Goal: Information Seeking & Learning: Check status

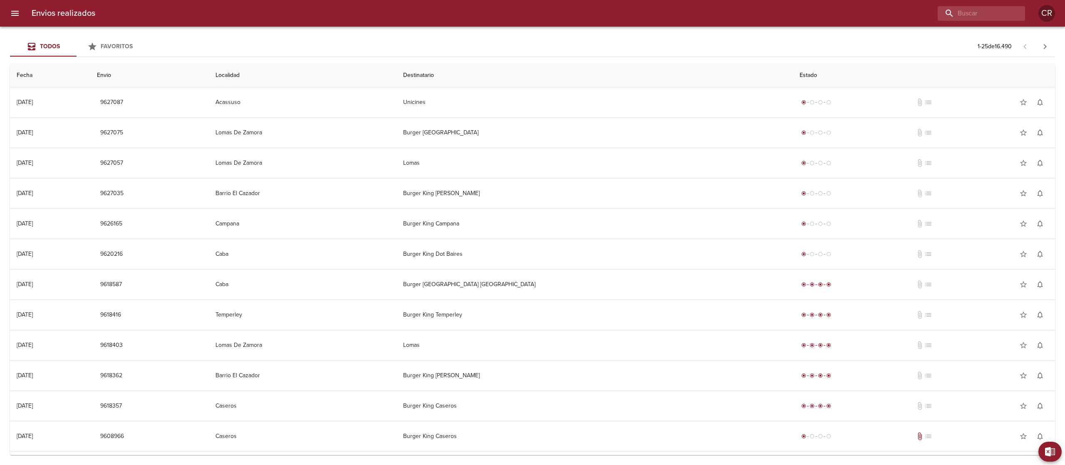
click at [511, 54] on div "Todos Favoritos 1 - 25 de 16.490" at bounding box center [532, 47] width 1045 height 20
click at [518, 13] on div at bounding box center [563, 13] width 923 height 15
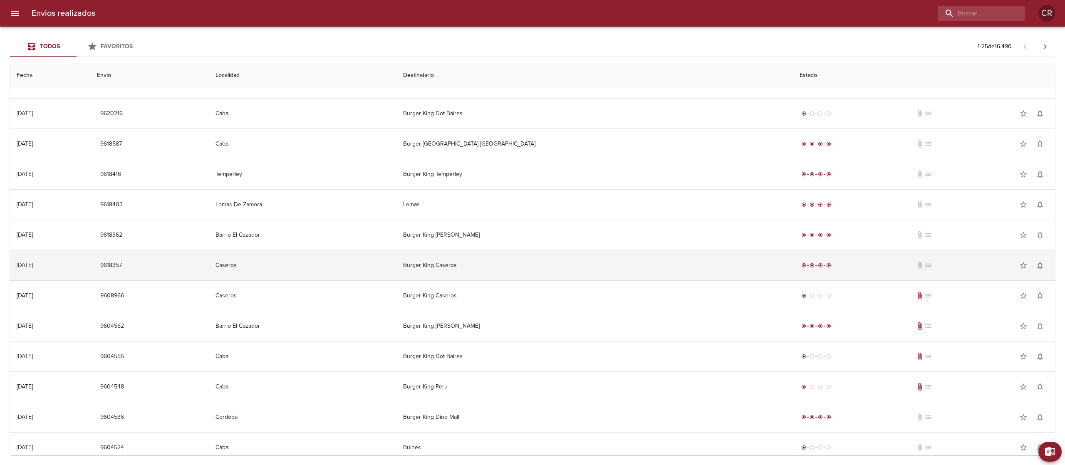
scroll to position [166, 0]
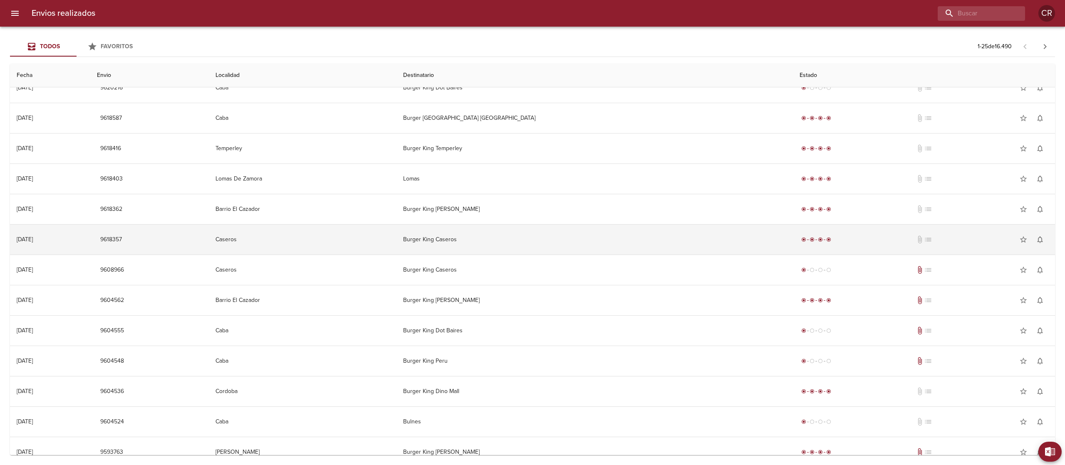
click at [536, 249] on td "Burger King Caseros" at bounding box center [595, 240] width 397 height 30
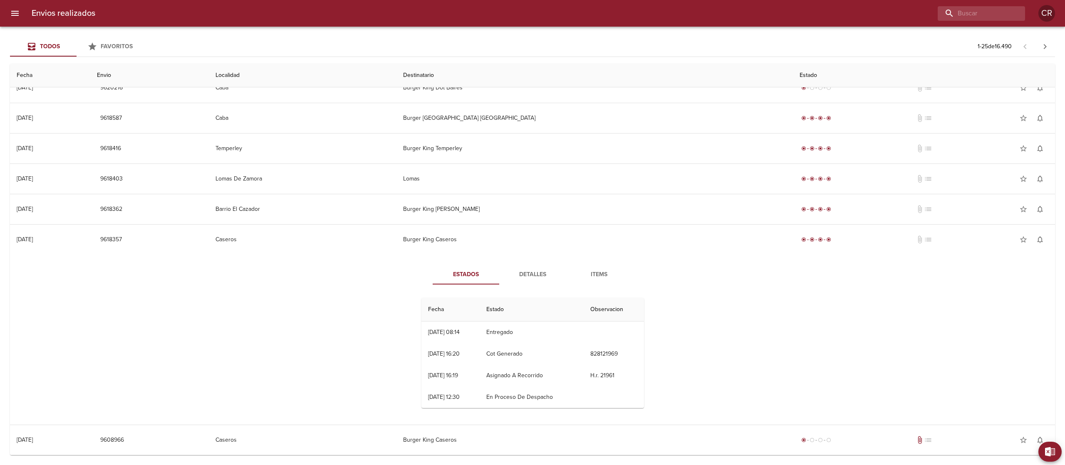
click at [524, 271] on span "Detalles" at bounding box center [532, 275] width 57 height 10
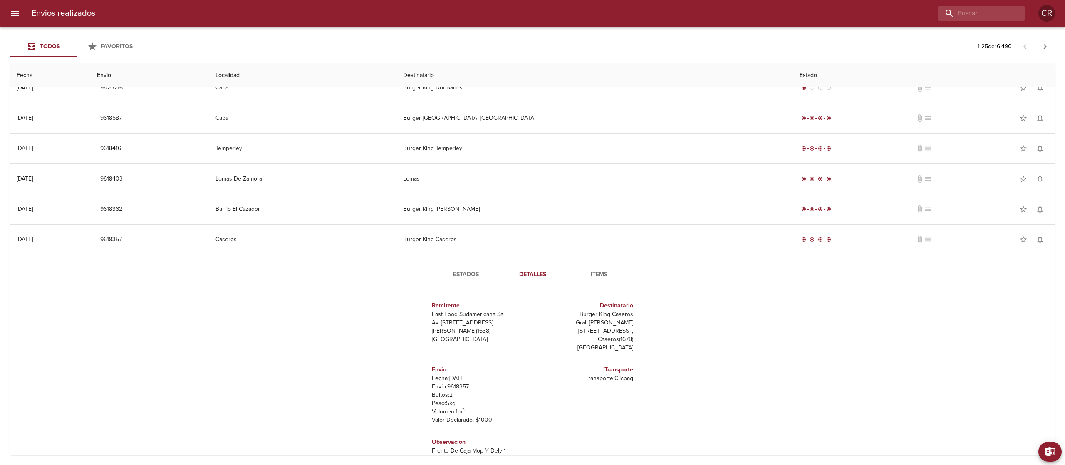
click at [469, 278] on span "Estados" at bounding box center [466, 275] width 57 height 10
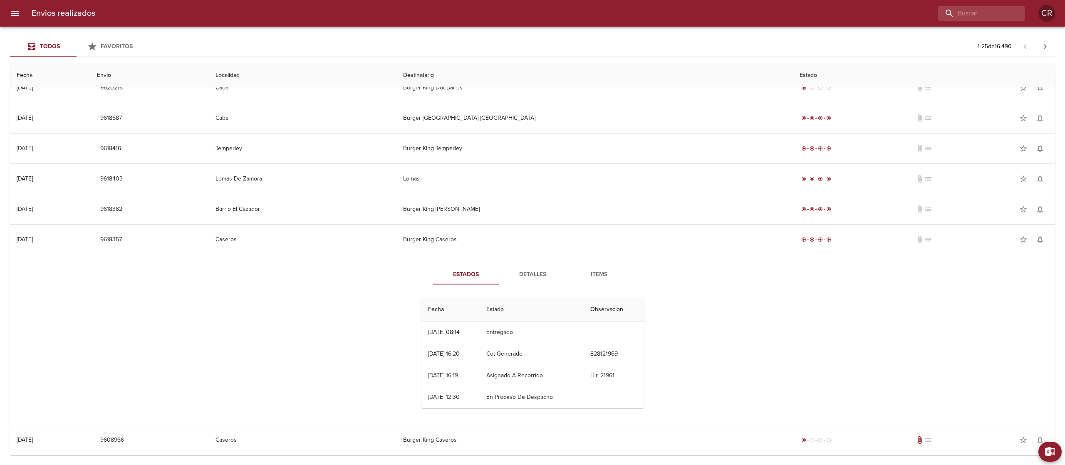
click at [531, 280] on span "Detalles" at bounding box center [532, 275] width 57 height 10
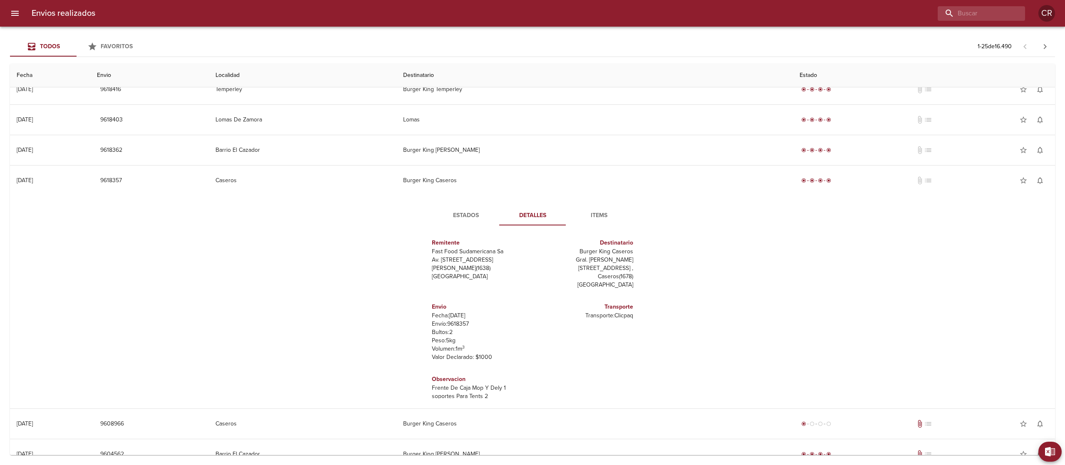
scroll to position [250, 0]
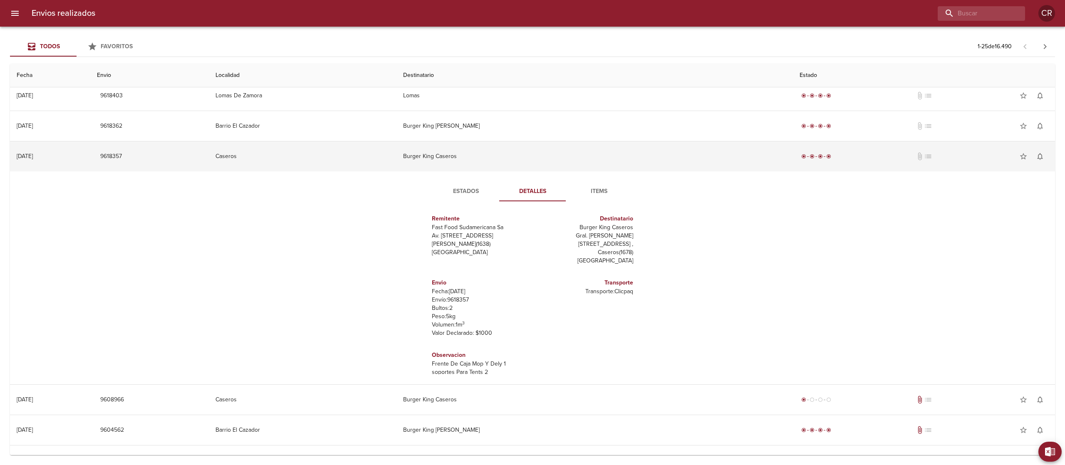
click at [516, 154] on td "Burger King Caseros" at bounding box center [595, 156] width 397 height 30
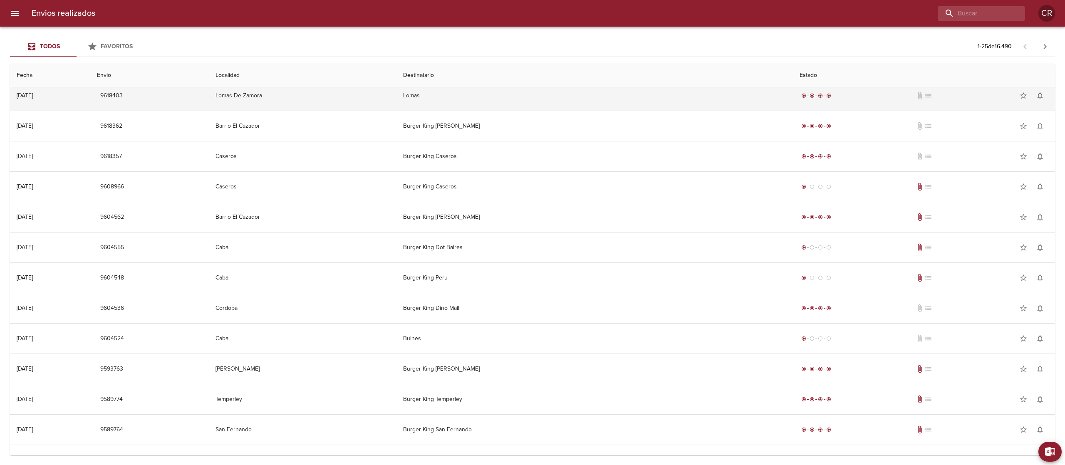
click at [518, 98] on td "Lomas" at bounding box center [595, 96] width 397 height 30
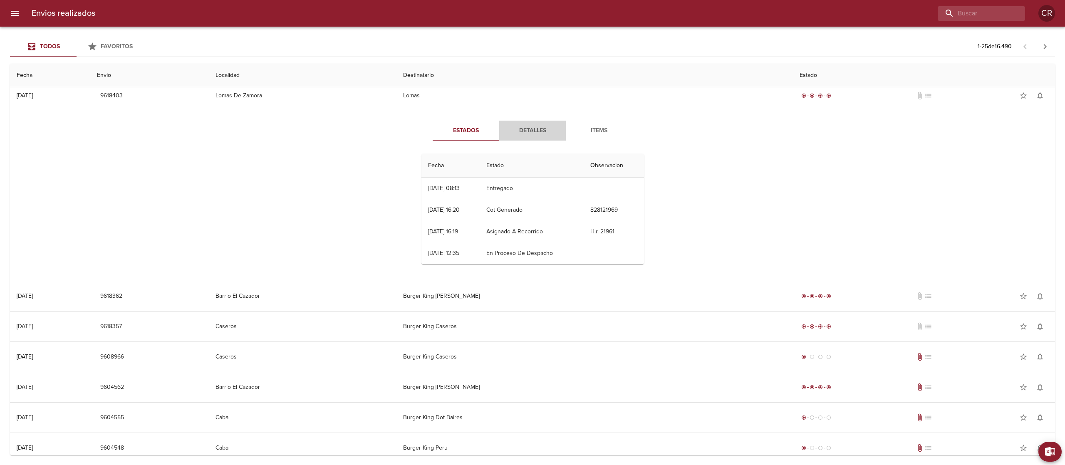
click at [523, 126] on button "Detalles" at bounding box center [532, 131] width 67 height 20
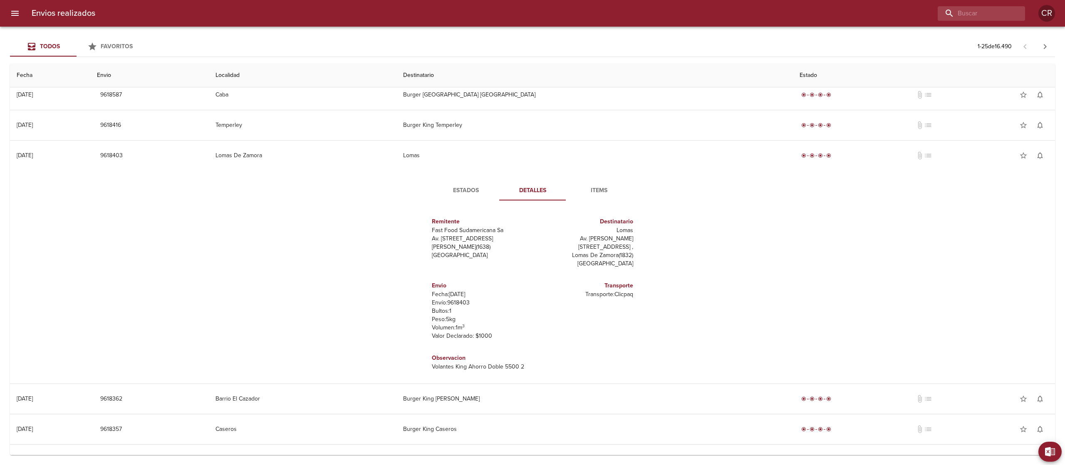
scroll to position [166, 0]
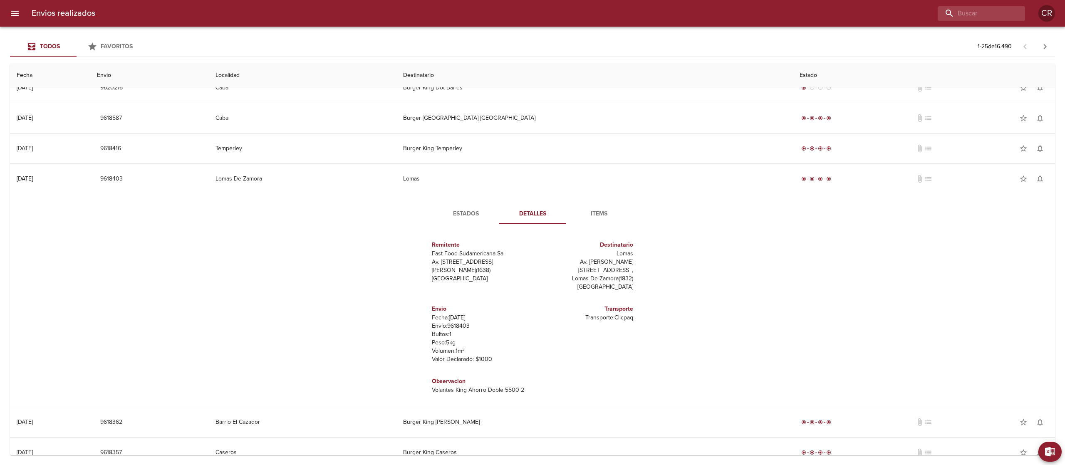
click at [459, 214] on span "Estados" at bounding box center [466, 214] width 57 height 10
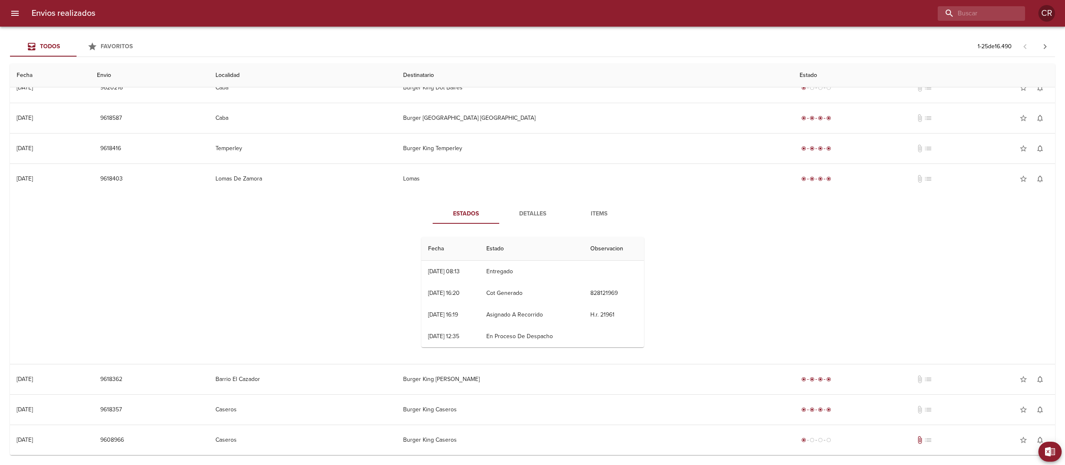
click at [526, 215] on span "Detalles" at bounding box center [532, 214] width 57 height 10
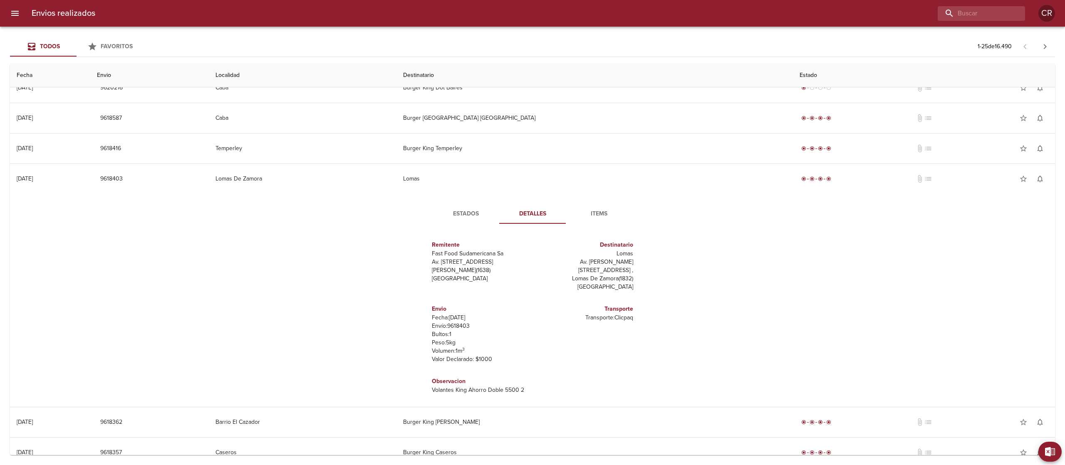
click at [465, 218] on span "Estados" at bounding box center [466, 214] width 57 height 10
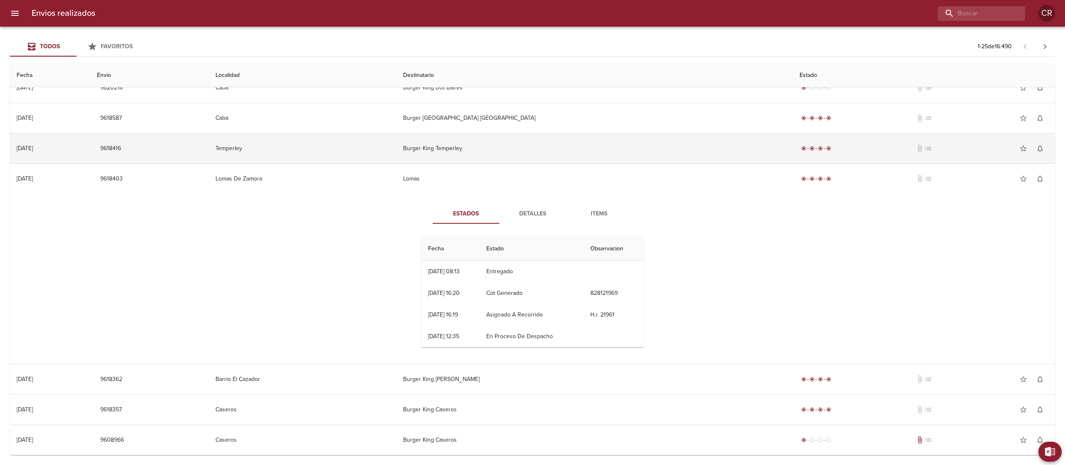
click at [528, 149] on td "Burger King Temperley" at bounding box center [595, 149] width 397 height 30
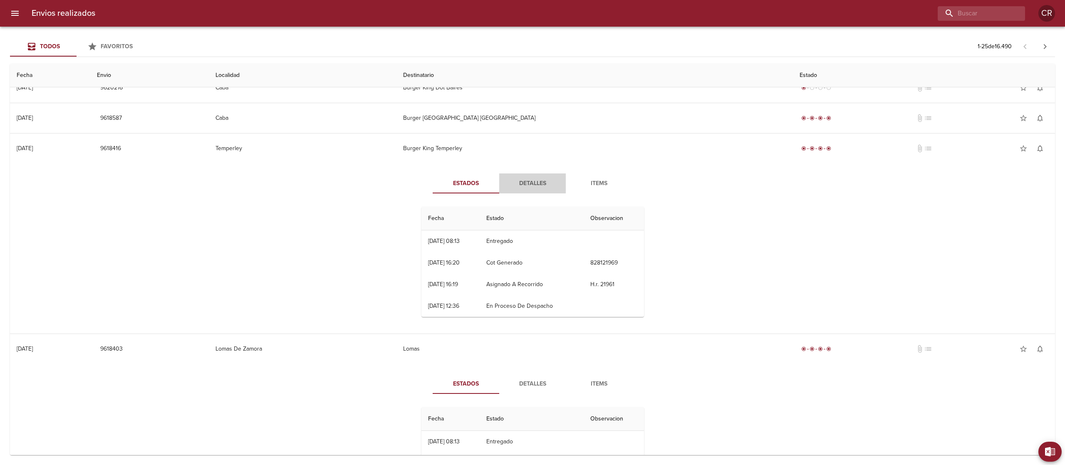
click at [518, 184] on span "Detalles" at bounding box center [532, 184] width 57 height 10
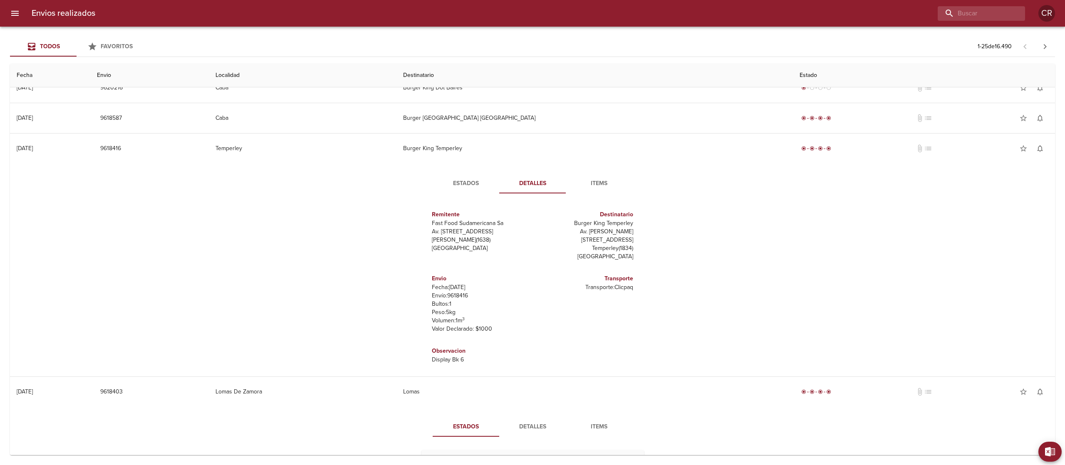
click at [464, 177] on button "Estados" at bounding box center [466, 184] width 67 height 20
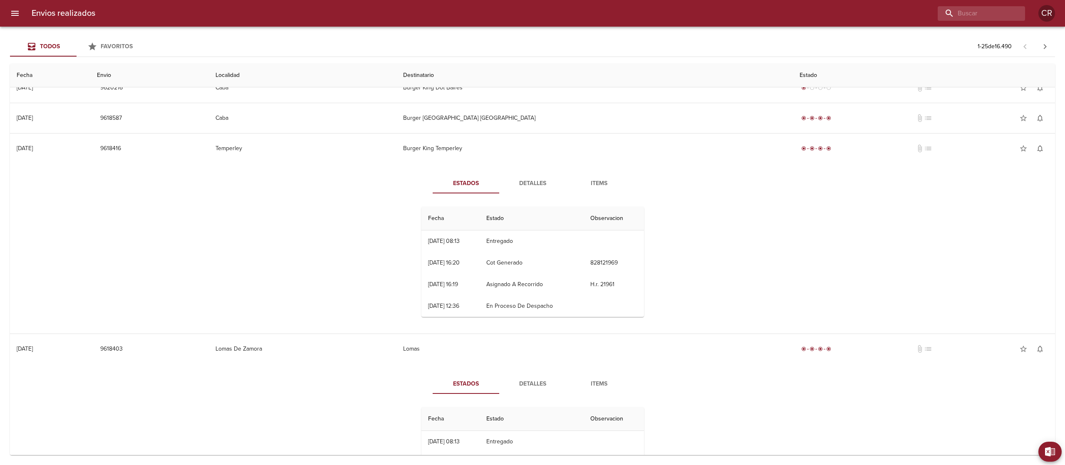
click at [530, 183] on span "Detalles" at bounding box center [532, 184] width 57 height 10
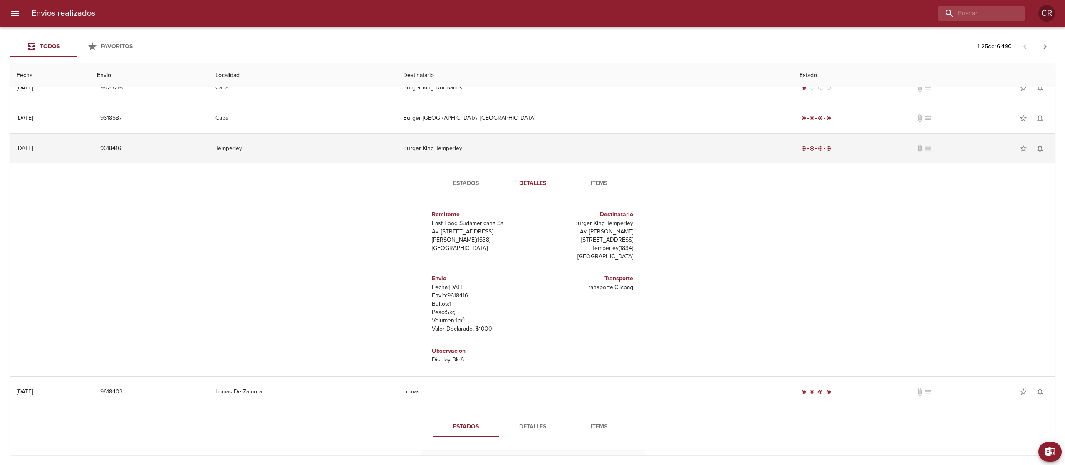
click at [513, 148] on td "Burger King Temperley" at bounding box center [595, 149] width 397 height 30
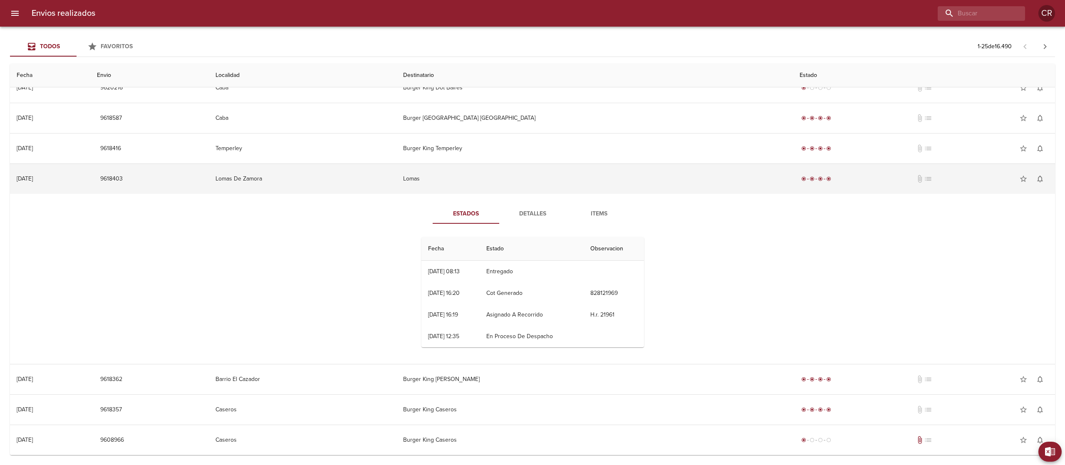
scroll to position [83, 0]
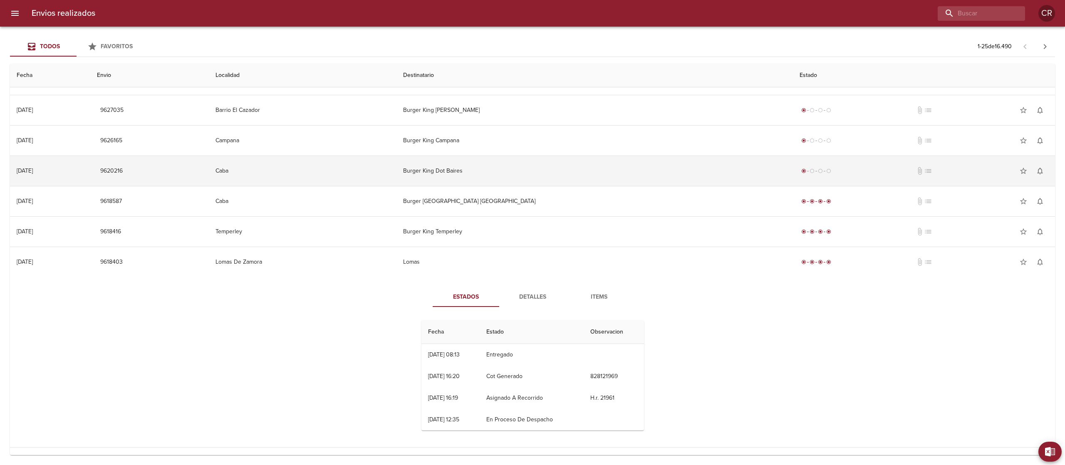
click at [530, 179] on td "Burger King Dot Baires" at bounding box center [595, 171] width 397 height 30
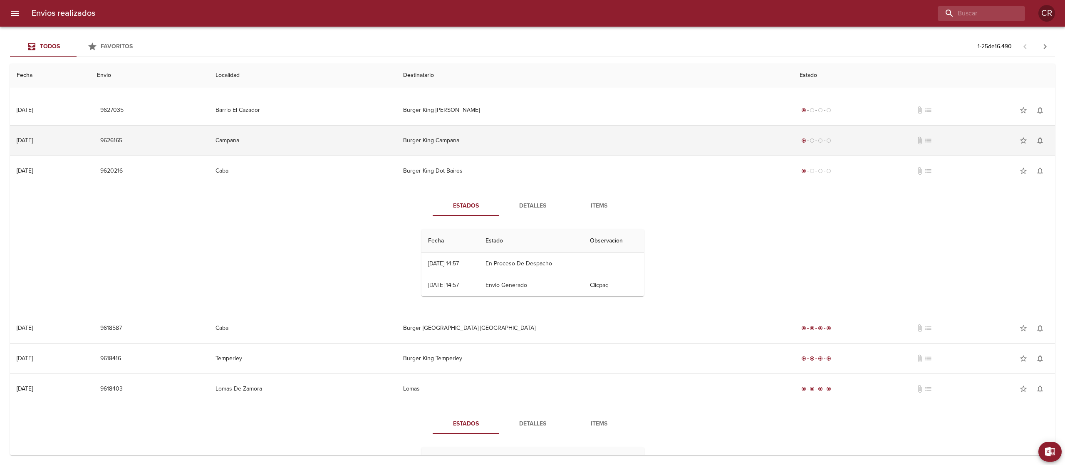
click at [538, 141] on td "Burger King Campana" at bounding box center [595, 141] width 397 height 30
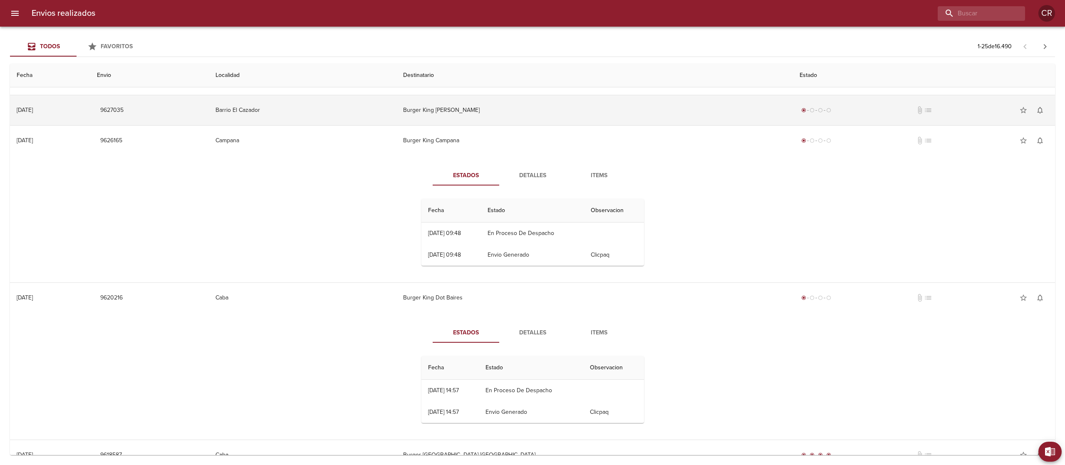
click at [541, 111] on td "Burger King [PERSON_NAME]" at bounding box center [595, 110] width 397 height 30
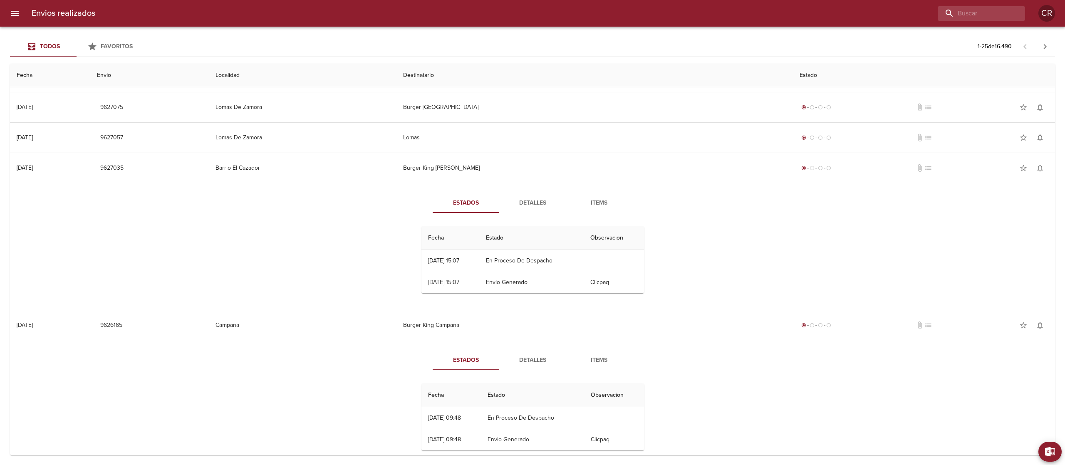
scroll to position [0, 0]
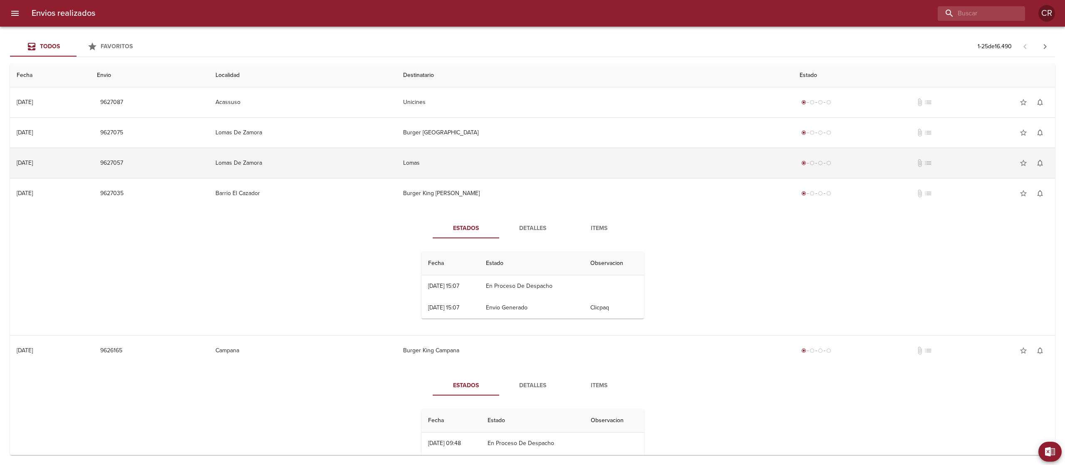
click at [517, 163] on td "Lomas" at bounding box center [595, 163] width 397 height 30
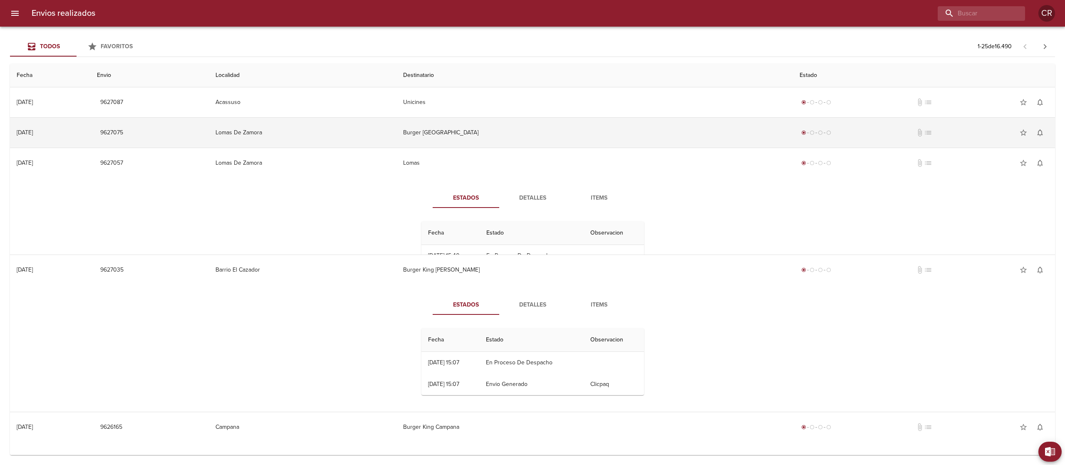
click at [518, 141] on td "Burger [GEOGRAPHIC_DATA]" at bounding box center [595, 133] width 397 height 30
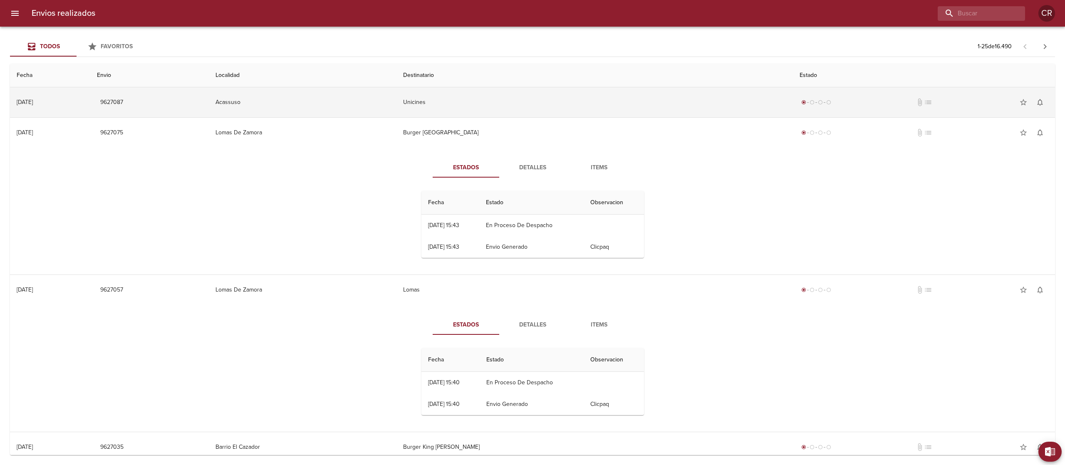
click at [525, 104] on td "Unicines" at bounding box center [595, 102] width 397 height 30
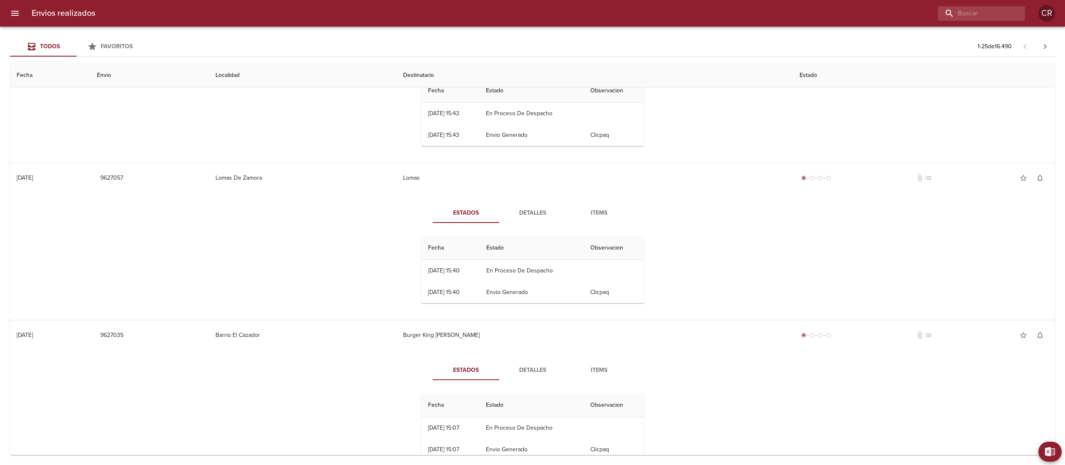
scroll to position [333, 0]
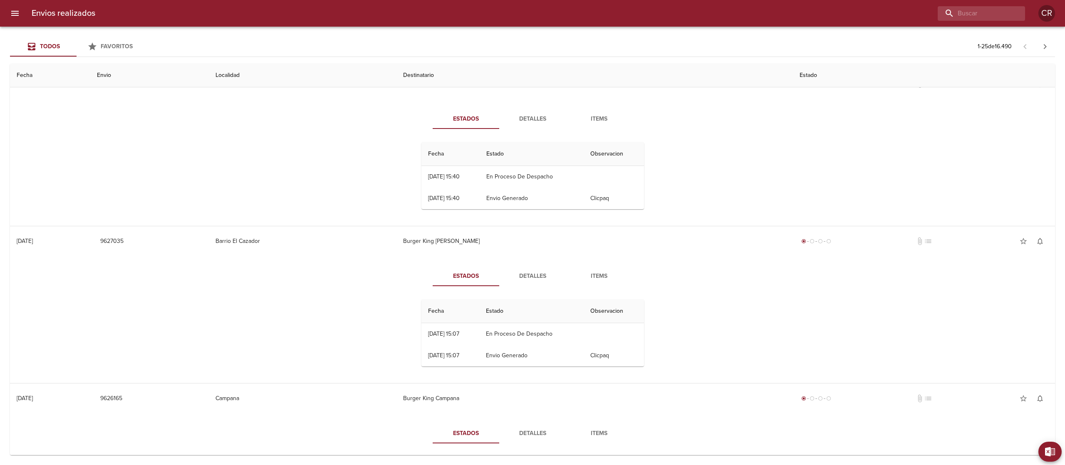
click at [531, 283] on button "Detalles" at bounding box center [532, 276] width 67 height 20
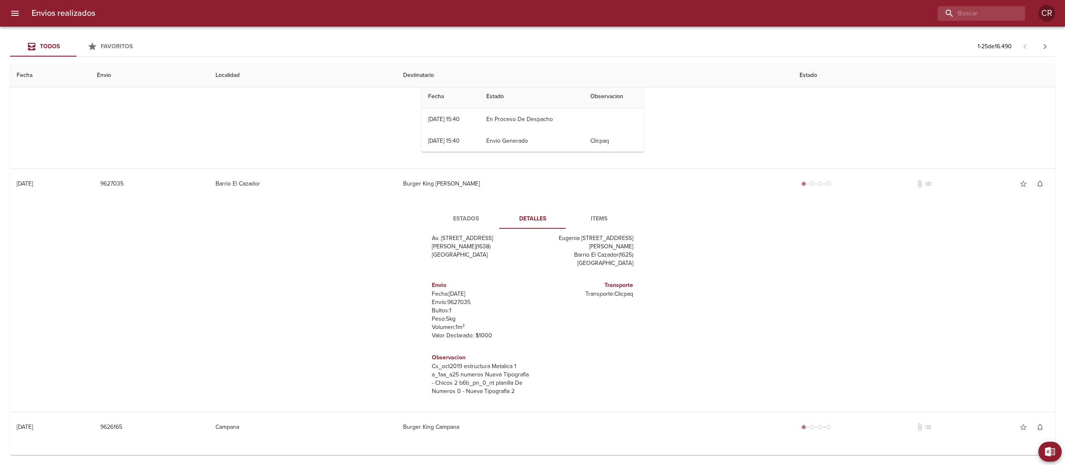
scroll to position [416, 0]
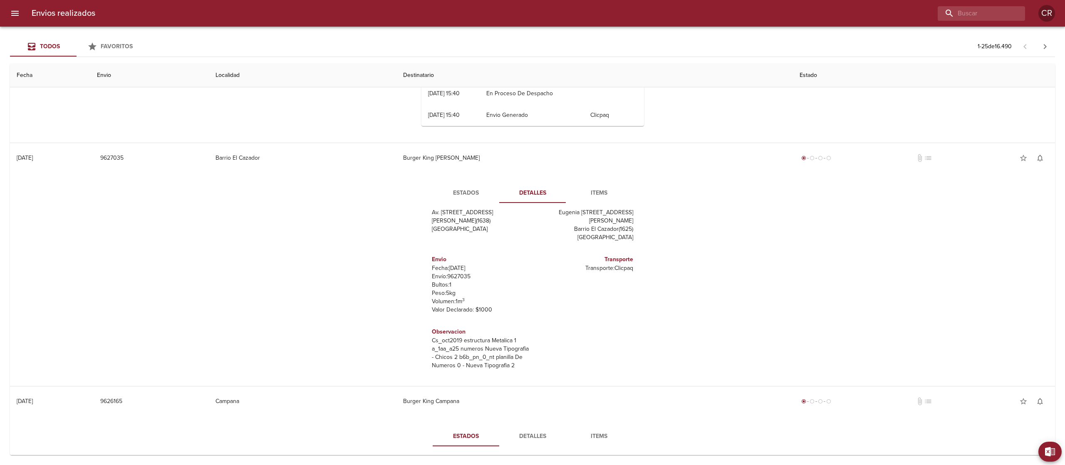
drag, startPoint x: 455, startPoint y: 346, endPoint x: 518, endPoint y: 363, distance: 65.5
click at [518, 363] on div "Observacion Cs_oct2019 estructura Metalica 1 a_1aa_a25 numeros Nueva Tipografia…" at bounding box center [481, 349] width 104 height 56
click at [690, 329] on div "Estados Detalles Items Remitente Fast Food Sudamericana Sa Av. Del Libertador 1…" at bounding box center [533, 279] width 1032 height 213
drag, startPoint x: 498, startPoint y: 337, endPoint x: 523, endPoint y: 367, distance: 39.0
click at [523, 367] on div "Remitente Fast Food Sudamericana Sa Av. Del Libertador 1295 , 3 Piso [PERSON_NA…" at bounding box center [532, 293] width 229 height 166
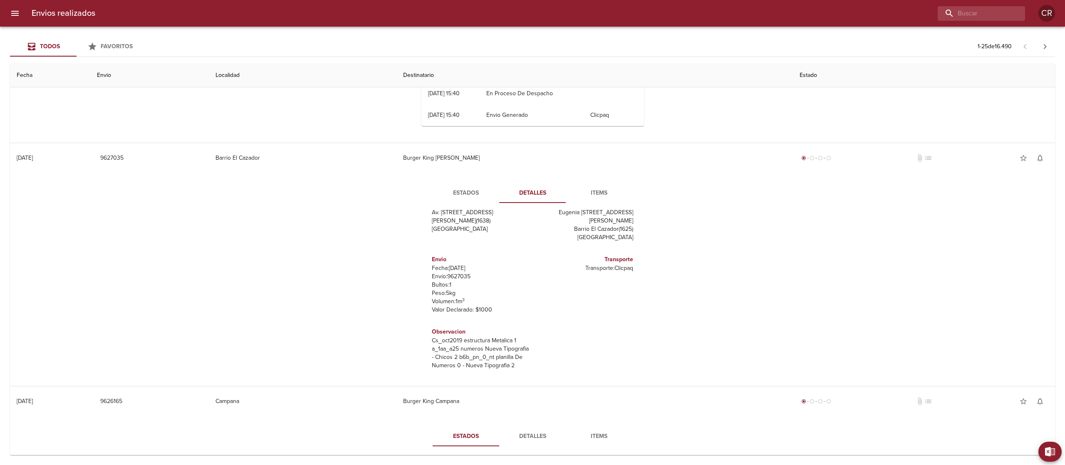
click at [713, 321] on div "Estados Detalles Items Remitente Fast Food Sudamericana Sa Av. Del Libertador 1…" at bounding box center [533, 279] width 1032 height 213
drag, startPoint x: 475, startPoint y: 344, endPoint x: 579, endPoint y: 366, distance: 106.3
click at [540, 372] on div "Remitente Fast Food Sudamericana Sa Av. Del Libertador 1295 , 3 Piso [PERSON_NA…" at bounding box center [532, 293] width 229 height 166
click at [720, 330] on div "Estados Detalles Items Remitente Fast Food Sudamericana Sa Av. Del Libertador 1…" at bounding box center [533, 279] width 1032 height 213
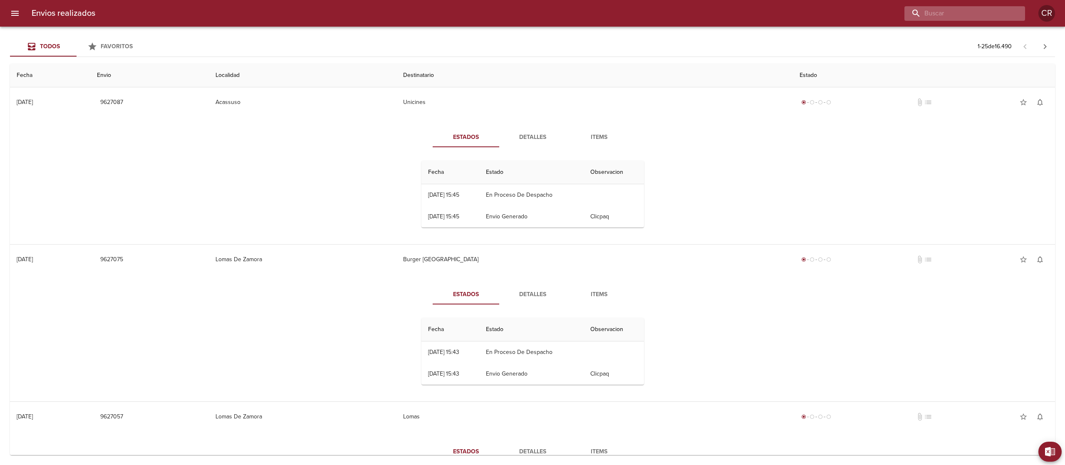
click at [979, 11] on input "buscar" at bounding box center [958, 13] width 107 height 15
type input "w"
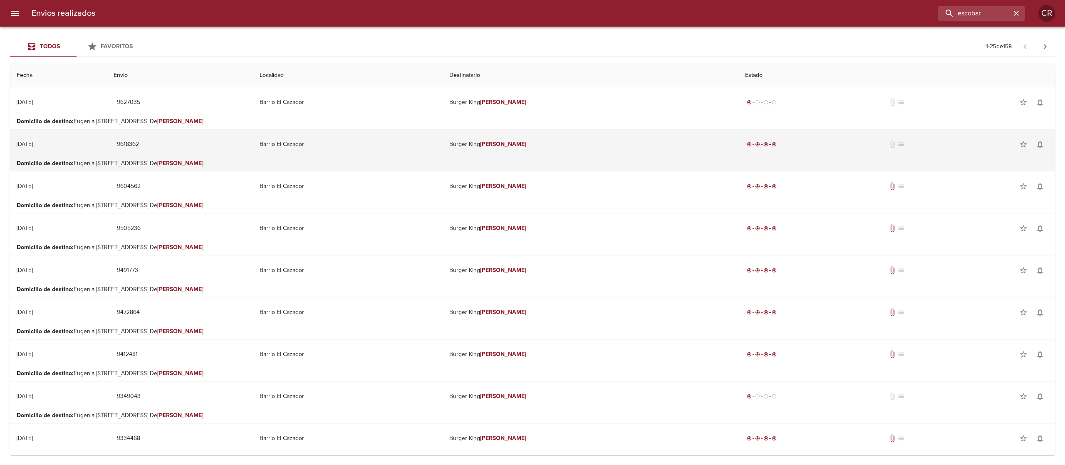
click at [526, 146] on em "[PERSON_NAME]" at bounding box center [503, 144] width 46 height 7
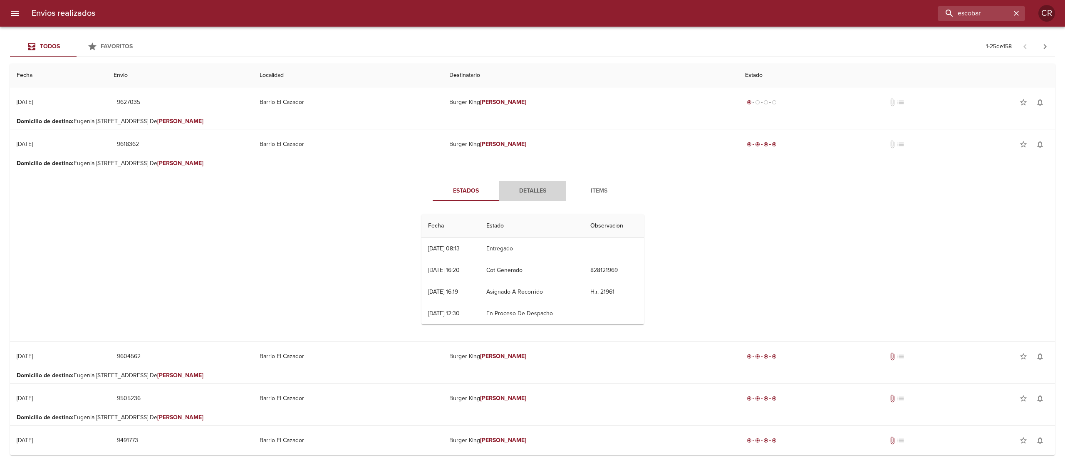
click at [520, 196] on button "Detalles" at bounding box center [532, 191] width 67 height 20
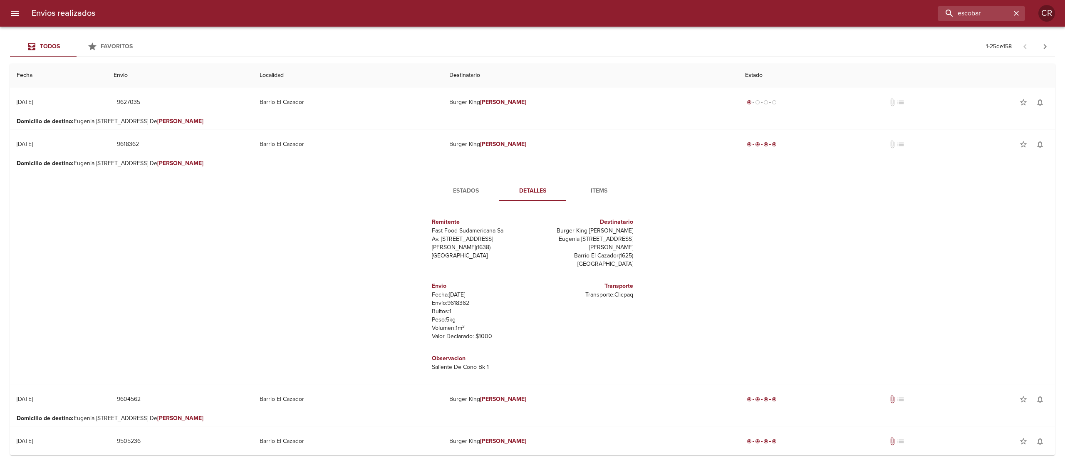
click at [470, 193] on span "Estados" at bounding box center [466, 191] width 57 height 10
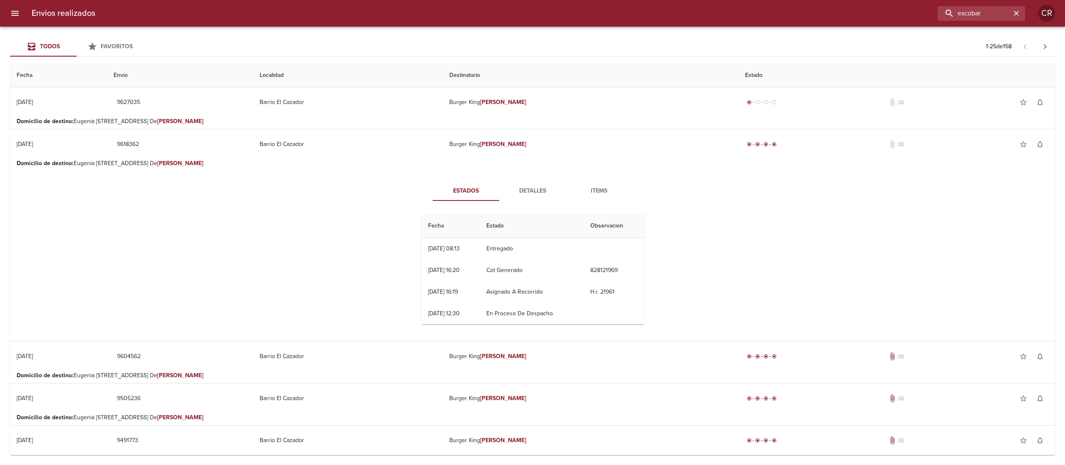
click at [527, 188] on span "Detalles" at bounding box center [532, 191] width 57 height 10
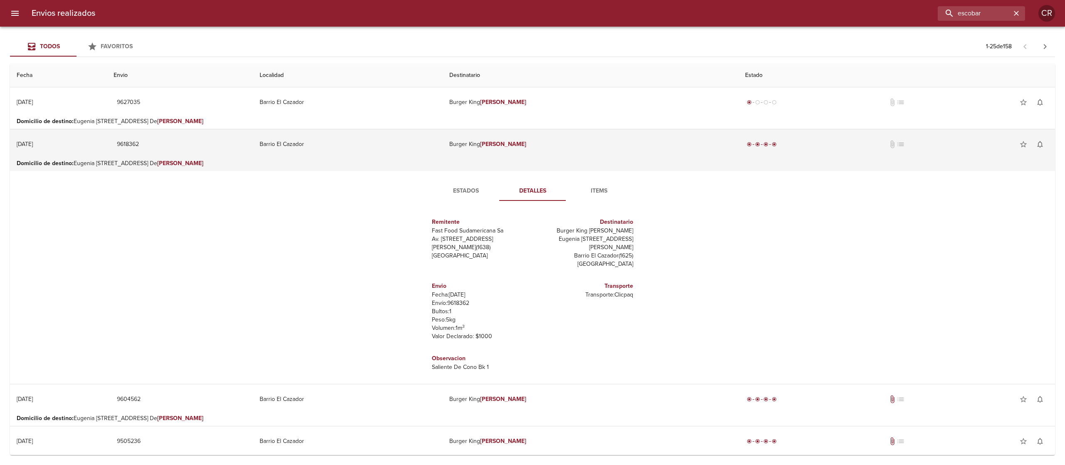
click at [443, 139] on td "Barrio El Cazador" at bounding box center [348, 144] width 190 height 30
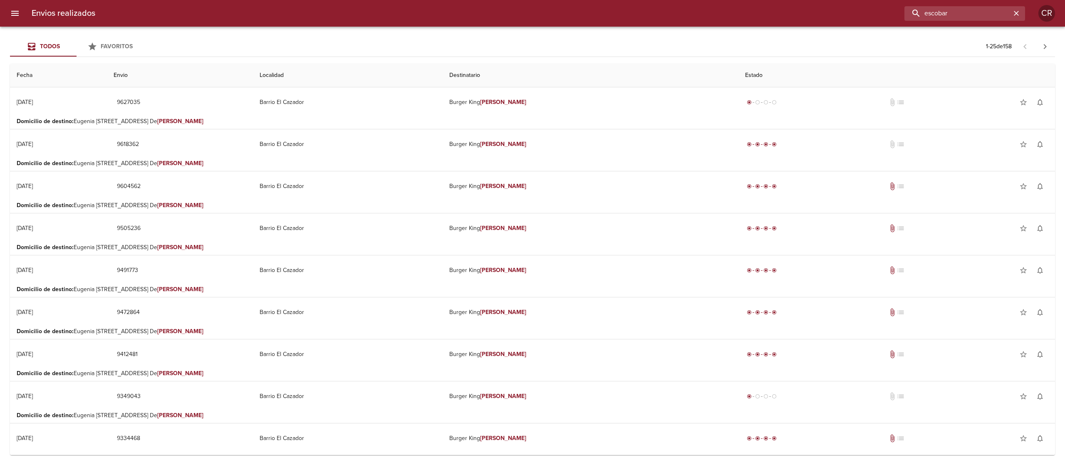
drag, startPoint x: 988, startPoint y: 11, endPoint x: 850, endPoint y: 1, distance: 138.5
click at [850, 1] on div "Envios realizados [PERSON_NAME] CR" at bounding box center [532, 13] width 1065 height 27
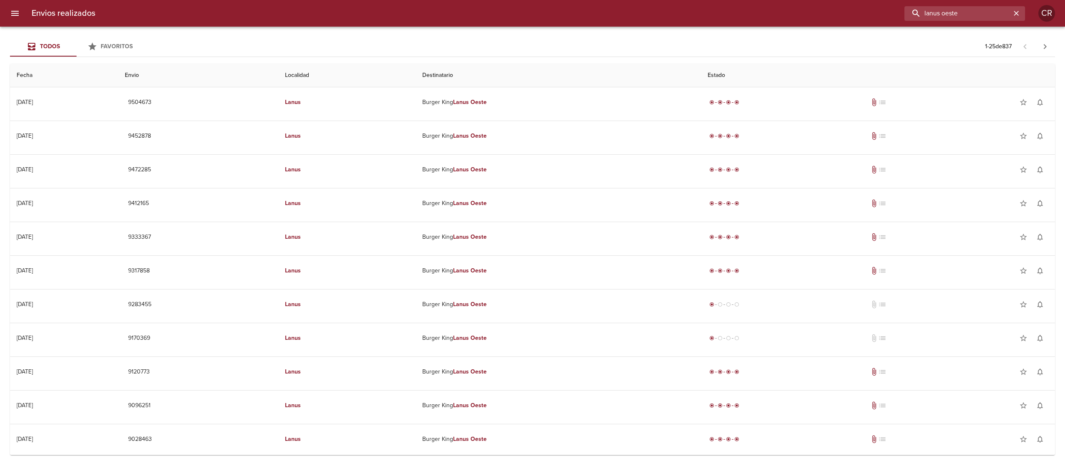
drag, startPoint x: 852, startPoint y: 19, endPoint x: 833, endPoint y: 23, distance: 19.6
click at [833, 23] on div "Envios realizados lanus oeste CR" at bounding box center [532, 13] width 1065 height 27
type input "[GEOGRAPHIC_DATA]"
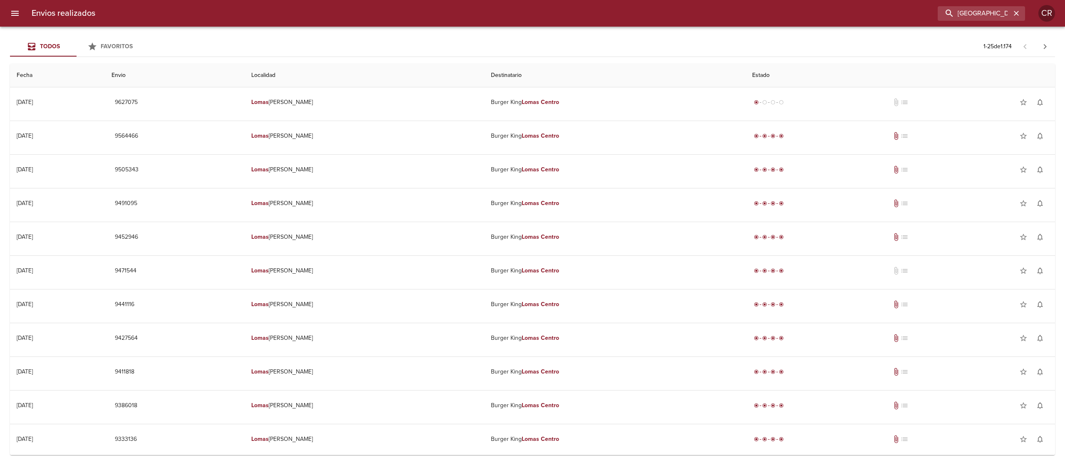
click at [766, 20] on div "[GEOGRAPHIC_DATA]" at bounding box center [563, 13] width 923 height 15
click at [596, 20] on div "[GEOGRAPHIC_DATA]" at bounding box center [563, 13] width 923 height 15
click at [598, 19] on div "[GEOGRAPHIC_DATA]" at bounding box center [563, 13] width 923 height 15
click at [613, 43] on div "Todos Favoritos 1 - 25 de 1.174" at bounding box center [532, 47] width 1045 height 20
click at [1022, 13] on div "[GEOGRAPHIC_DATA]" at bounding box center [981, 13] width 87 height 15
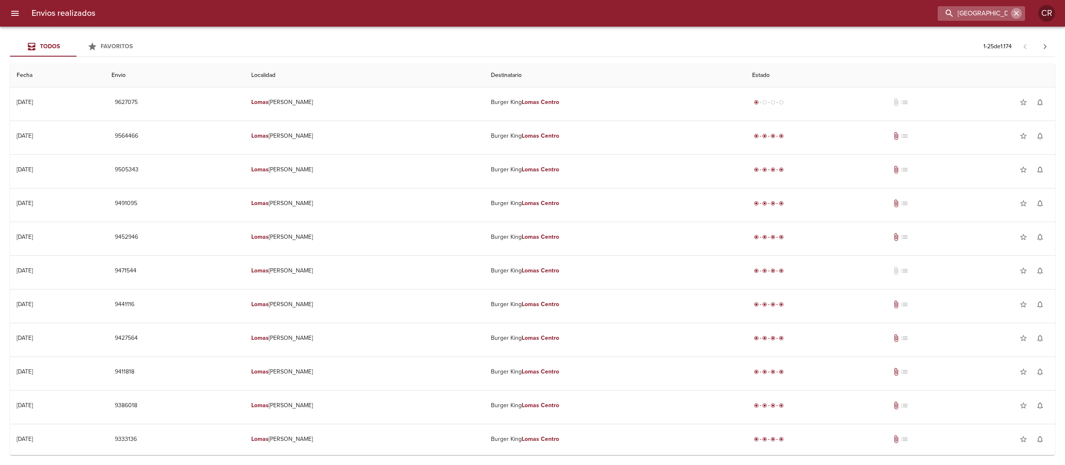
click at [1016, 13] on icon "button" at bounding box center [1016, 13] width 8 height 8
